Goal: Task Accomplishment & Management: Manage account settings

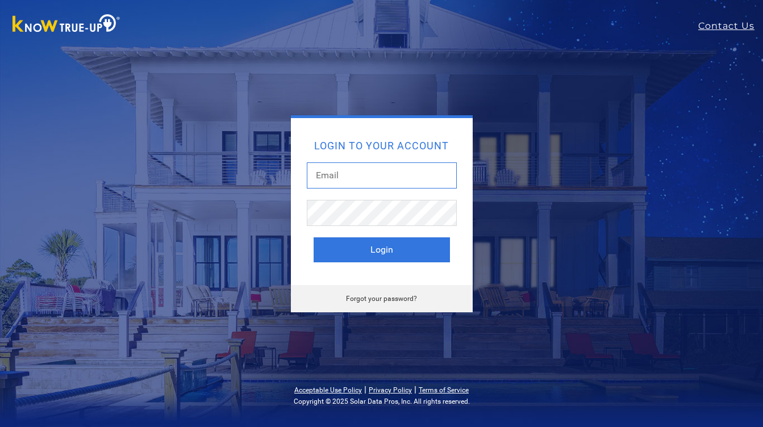
type input "cathrin229@gmail.com"
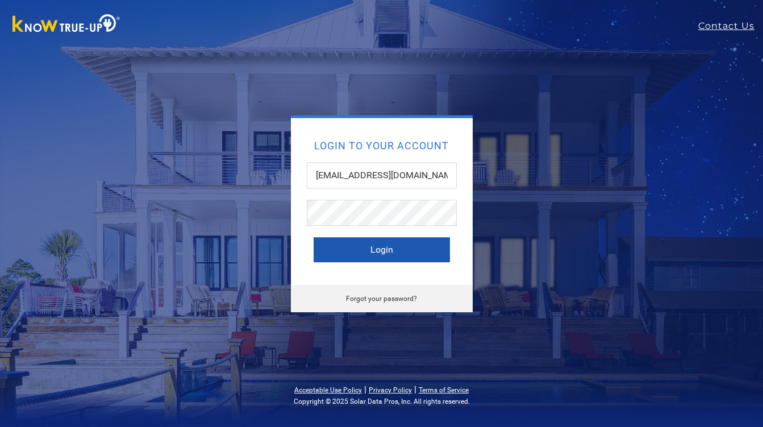
click at [386, 244] on button "Login" at bounding box center [382, 249] width 136 height 25
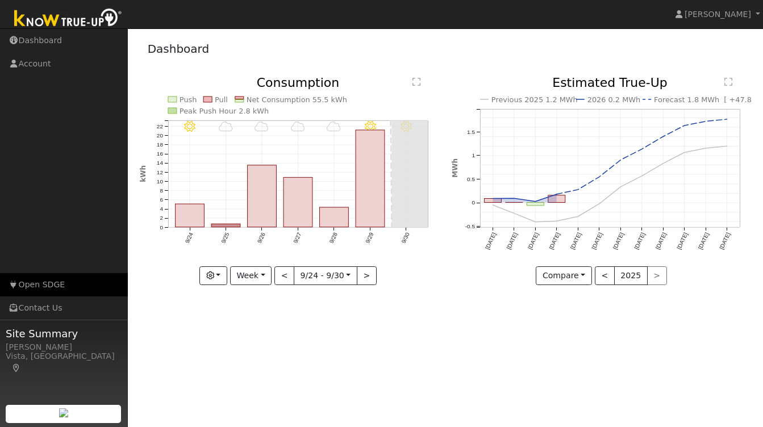
click at [56, 285] on link "Open SDGE" at bounding box center [64, 284] width 128 height 23
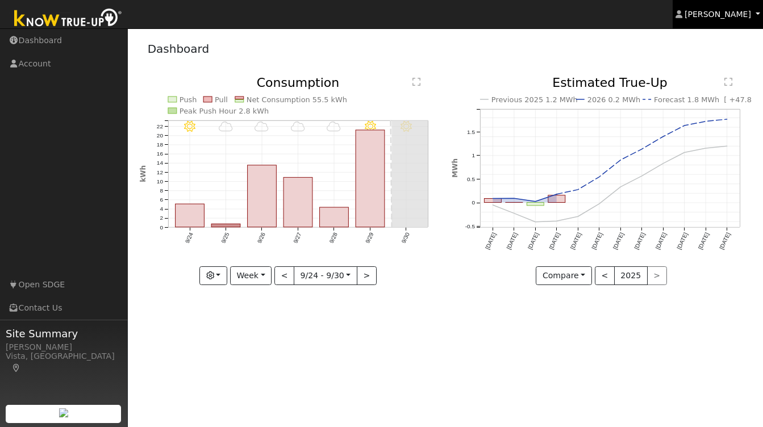
click at [711, 10] on span "[PERSON_NAME]" at bounding box center [718, 14] width 66 height 9
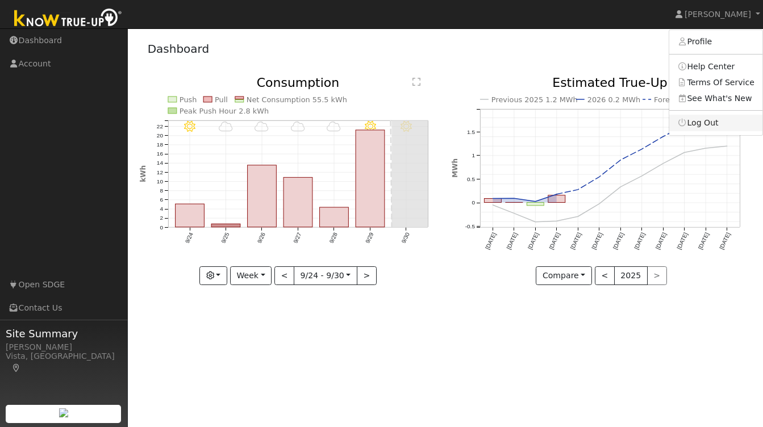
click at [698, 119] on link "Log Out" at bounding box center [715, 123] width 93 height 16
